Goal: Navigation & Orientation: Find specific page/section

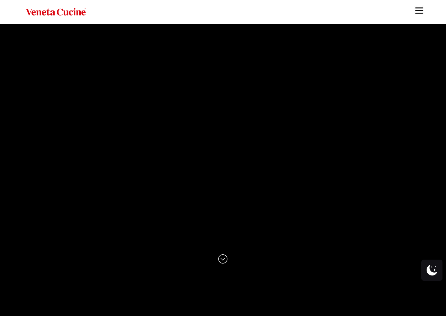
click at [417, 12] on img "Site" at bounding box center [419, 10] width 11 height 11
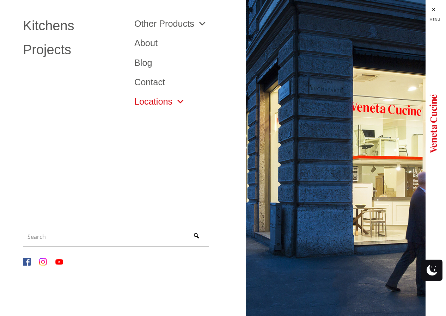
click at [158, 100] on link "Locations" at bounding box center [159, 101] width 50 height 9
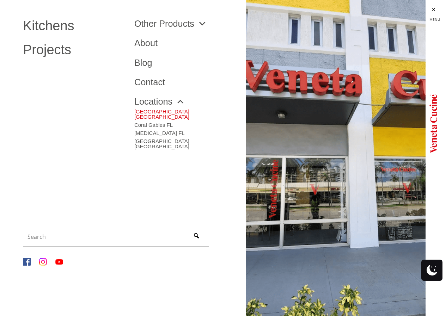
click at [166, 112] on link "[GEOGRAPHIC_DATA] [GEOGRAPHIC_DATA]" at bounding box center [184, 112] width 101 height 13
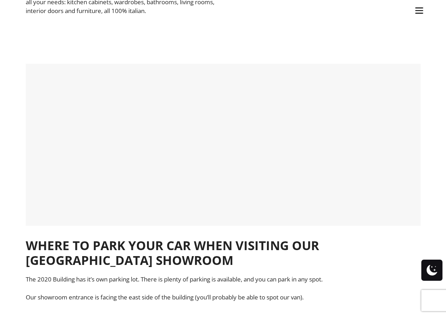
scroll to position [312, 0]
click at [406, 208] on div at bounding box center [223, 144] width 391 height 159
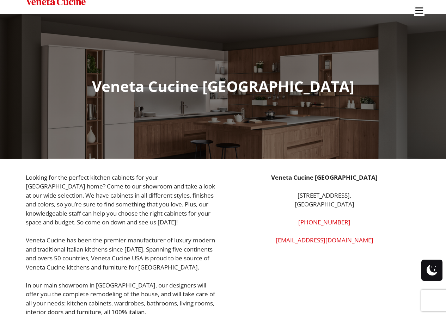
scroll to position [0, 0]
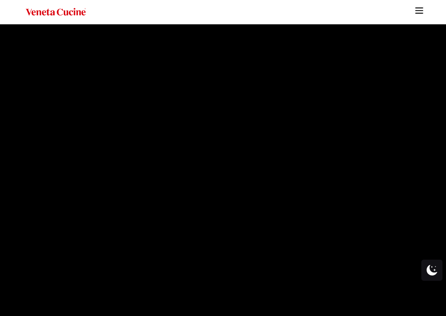
click at [419, 10] on img "Site" at bounding box center [419, 10] width 11 height 11
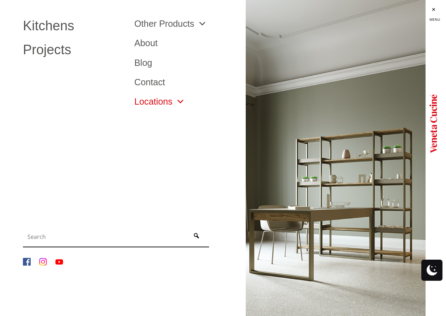
click at [161, 102] on link "Locations" at bounding box center [159, 101] width 50 height 9
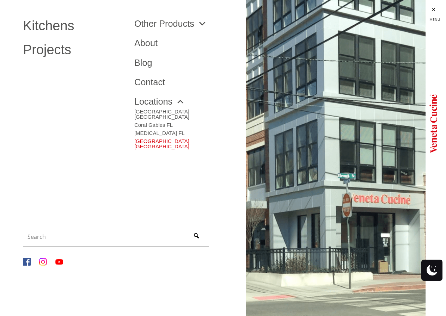
click at [145, 138] on link "[GEOGRAPHIC_DATA] [GEOGRAPHIC_DATA]" at bounding box center [184, 142] width 101 height 13
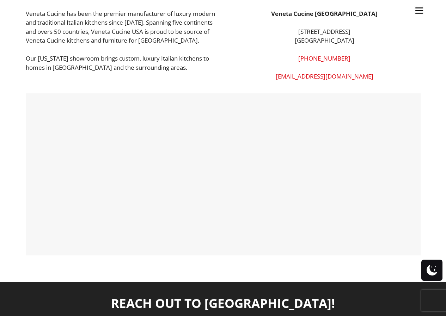
scroll to position [141, 0]
